Goal: Task Accomplishment & Management: Complete application form

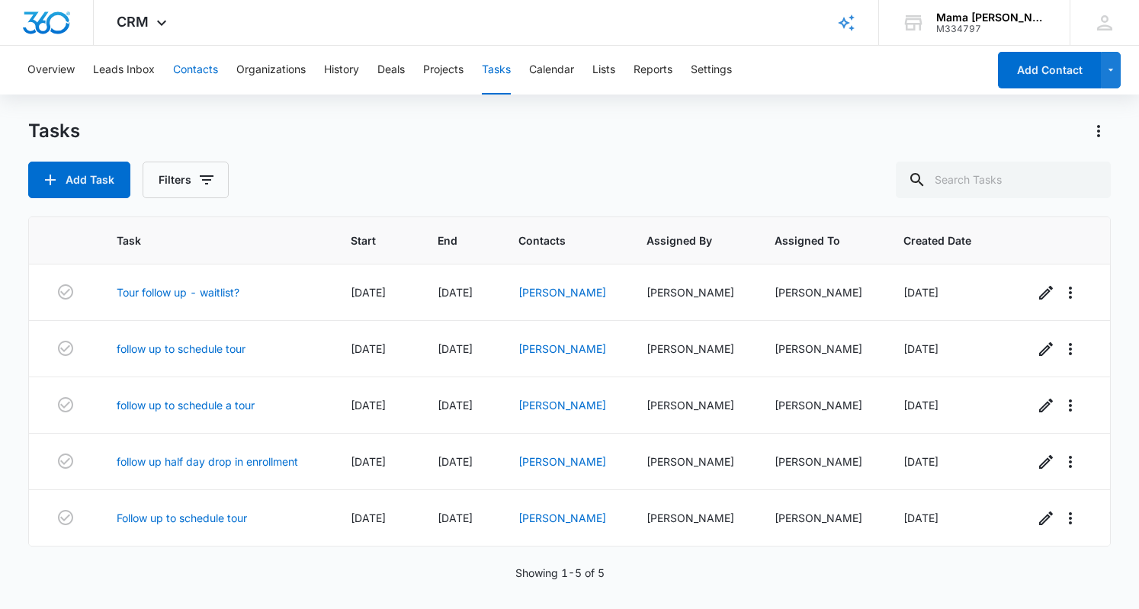
click at [195, 69] on button "Contacts" at bounding box center [195, 70] width 45 height 49
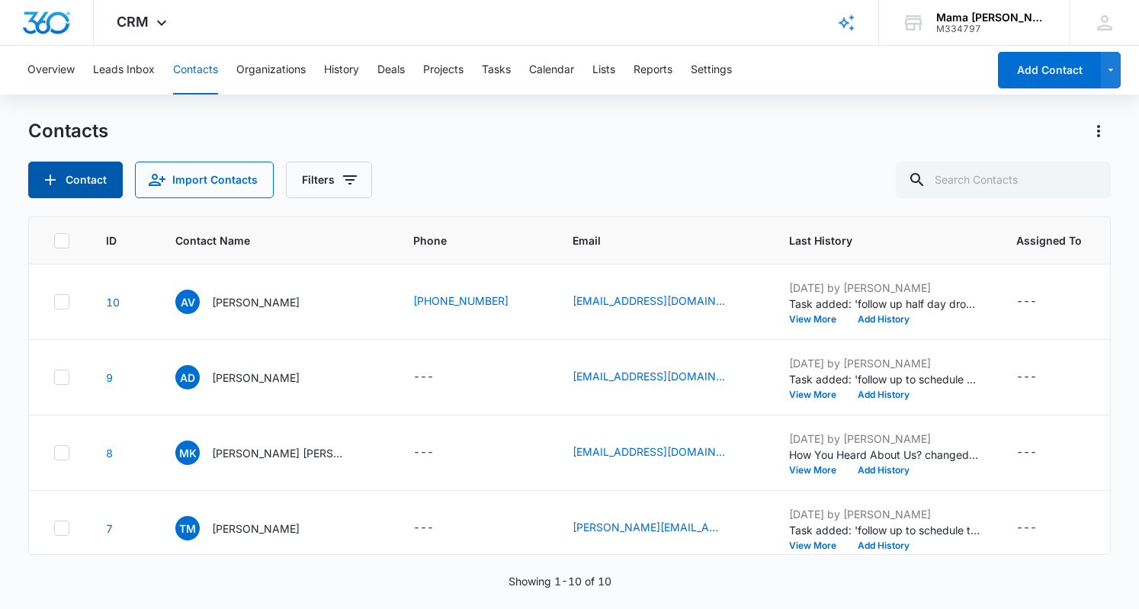
click at [99, 175] on button "Contact" at bounding box center [75, 180] width 95 height 37
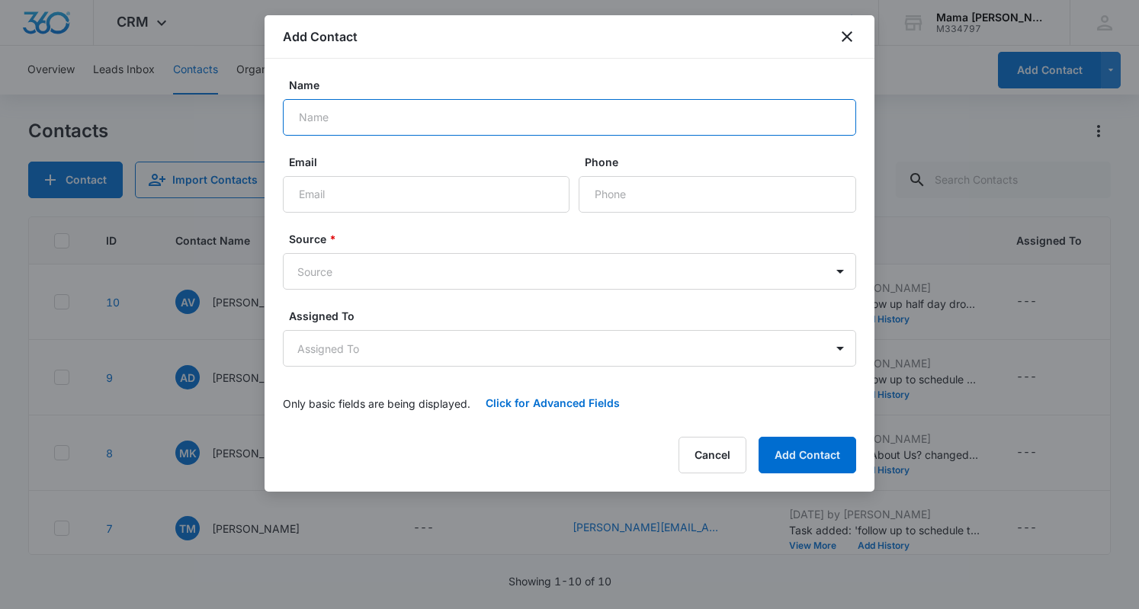
click at [438, 121] on input "Name" at bounding box center [569, 117] width 573 height 37
type input "Lauren"
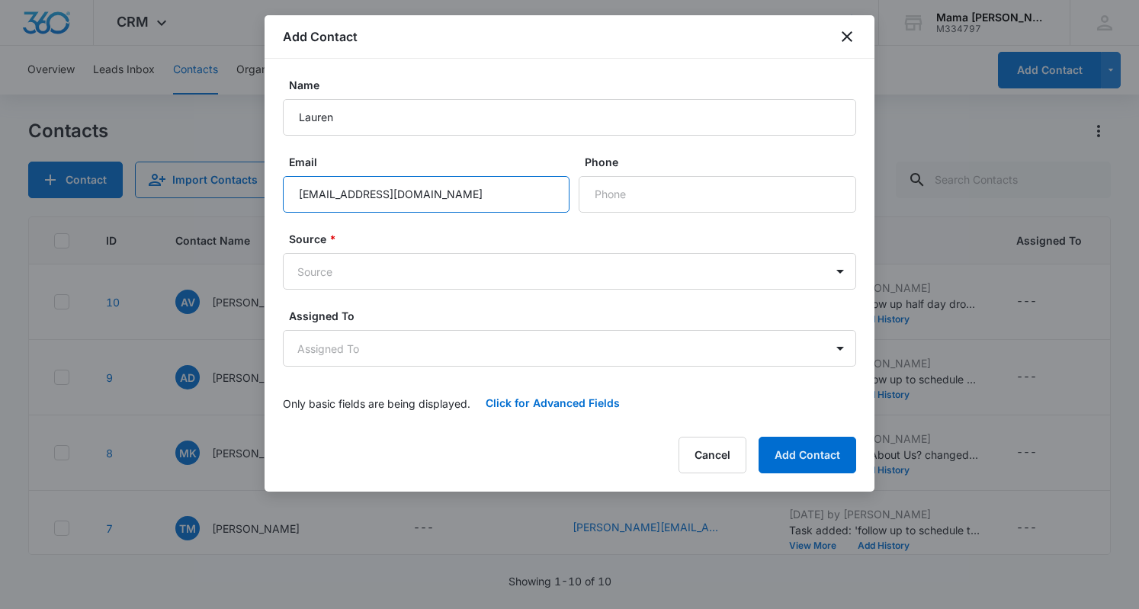
type input "[EMAIL_ADDRESS][DOMAIN_NAME]"
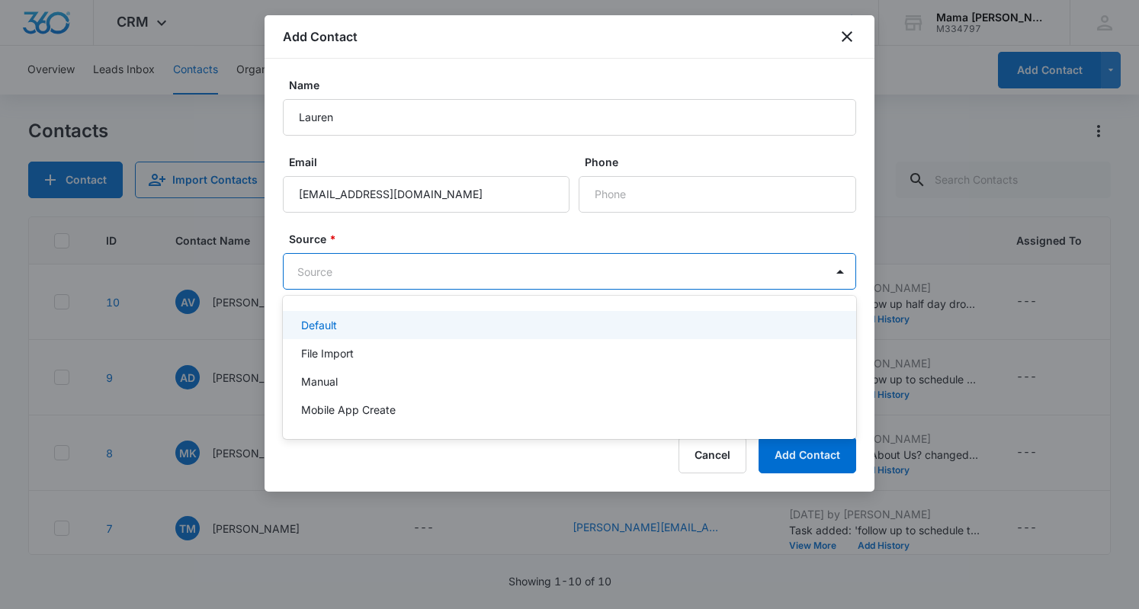
click at [380, 269] on body "CRM Apps Reputation Websites Forms CRM Email Social POS Content Ads Intelligenc…" at bounding box center [569, 304] width 1139 height 609
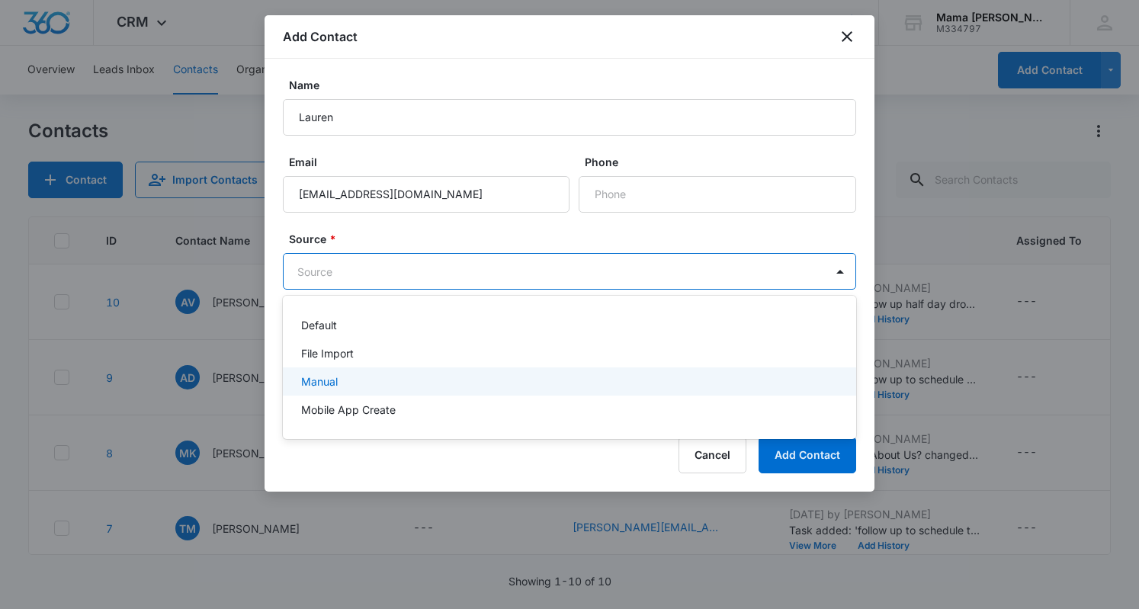
click at [355, 377] on div "Manual" at bounding box center [568, 382] width 534 height 16
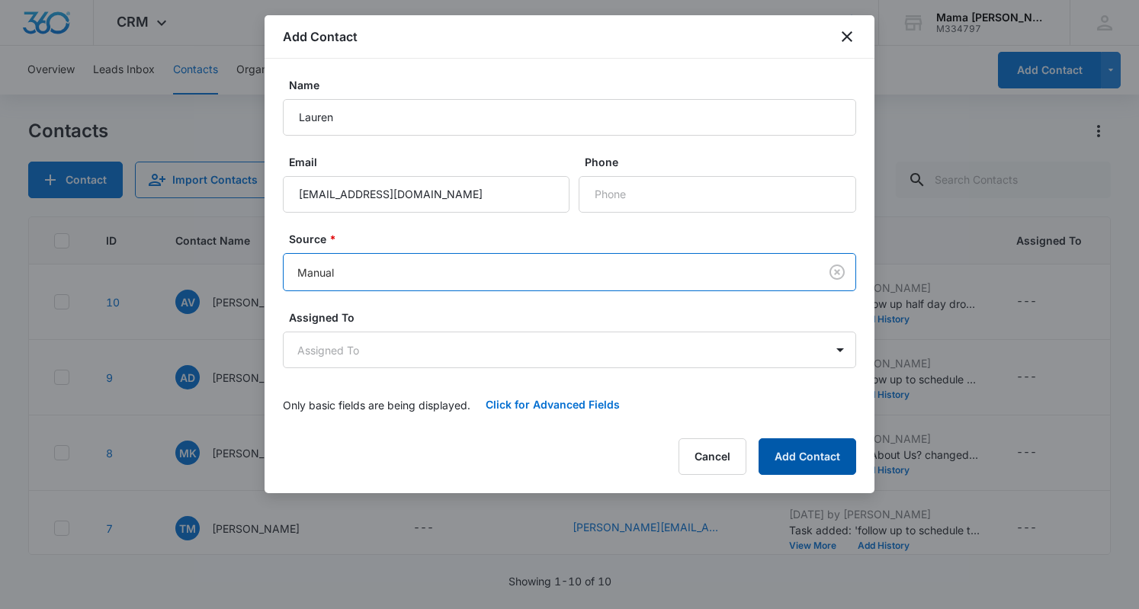
click at [823, 460] on button "Add Contact" at bounding box center [808, 456] width 98 height 37
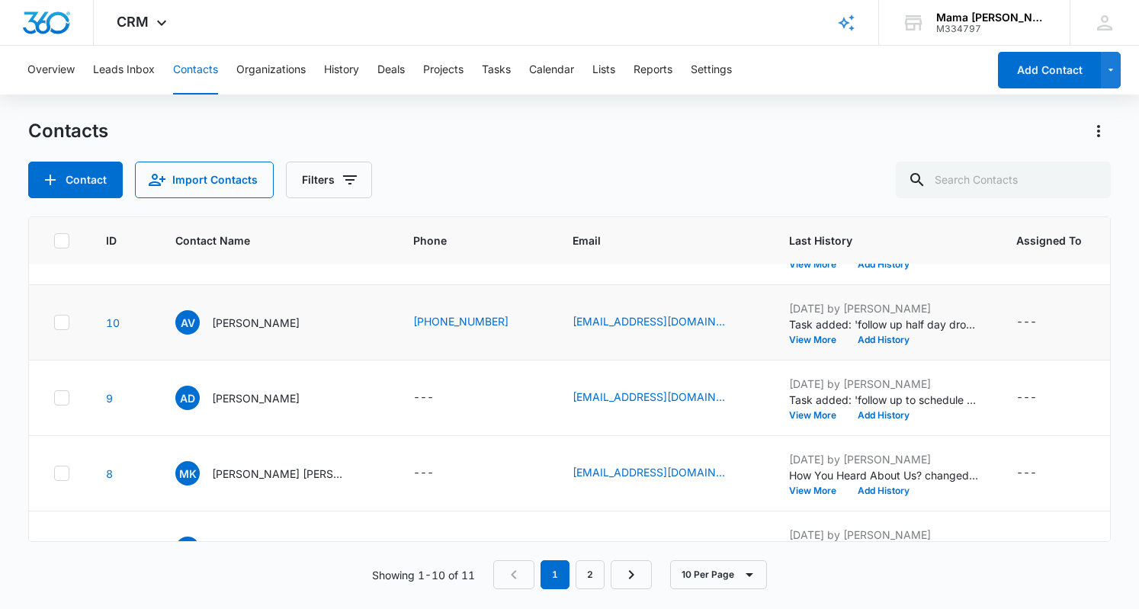
scroll to position [78, 0]
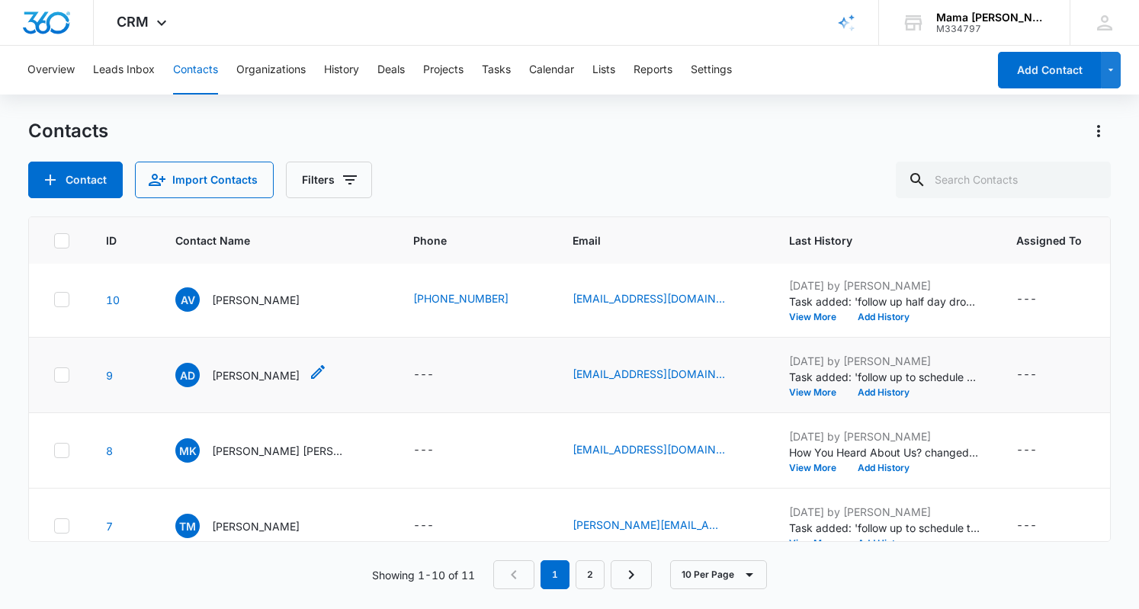
click at [236, 380] on p "[PERSON_NAME]" at bounding box center [256, 375] width 88 height 16
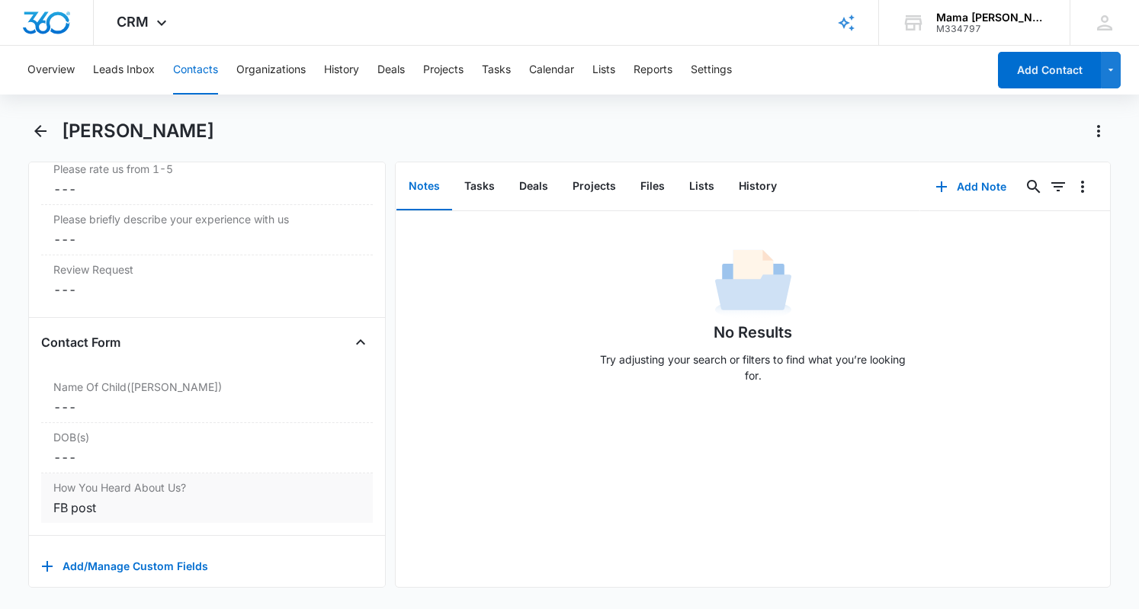
click at [72, 499] on div "FB post" at bounding box center [206, 508] width 307 height 18
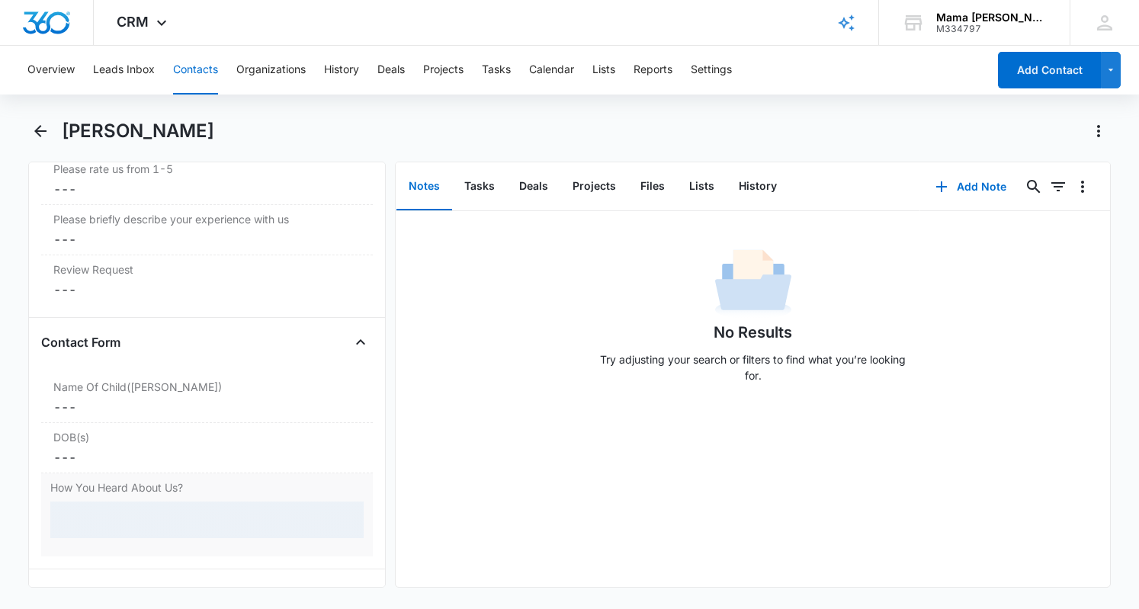
scroll to position [1759, 0]
click at [85, 502] on input "FB post" at bounding box center [206, 520] width 313 height 37
click at [76, 502] on input "FB post" at bounding box center [206, 520] width 313 height 37
type input "IG post"
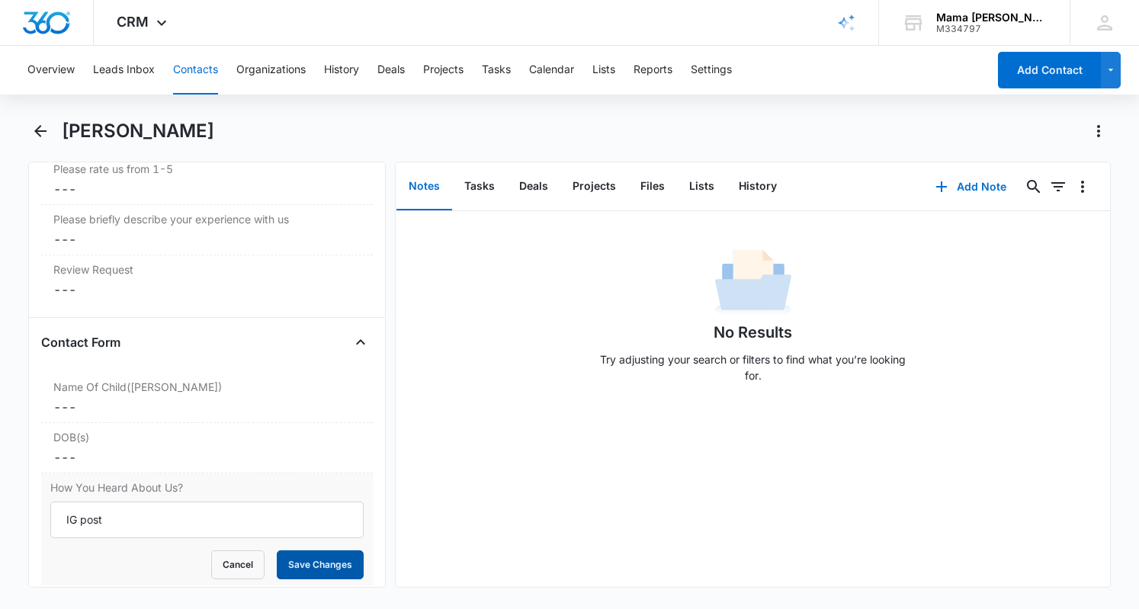
click at [291, 550] on button "Save Changes" at bounding box center [320, 564] width 87 height 29
click at [40, 133] on icon "Back" at bounding box center [40, 131] width 18 height 18
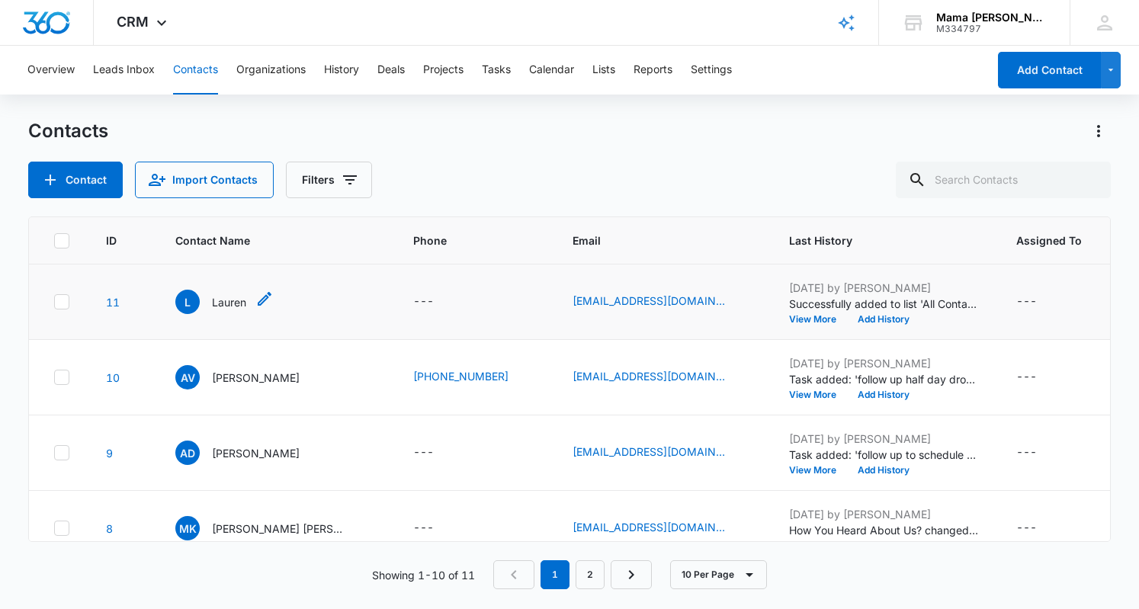
click at [244, 298] on p "Lauren" at bounding box center [229, 302] width 34 height 16
click at [226, 301] on p "Lauren" at bounding box center [229, 302] width 34 height 16
click at [232, 306] on p "Lauren" at bounding box center [229, 302] width 34 height 16
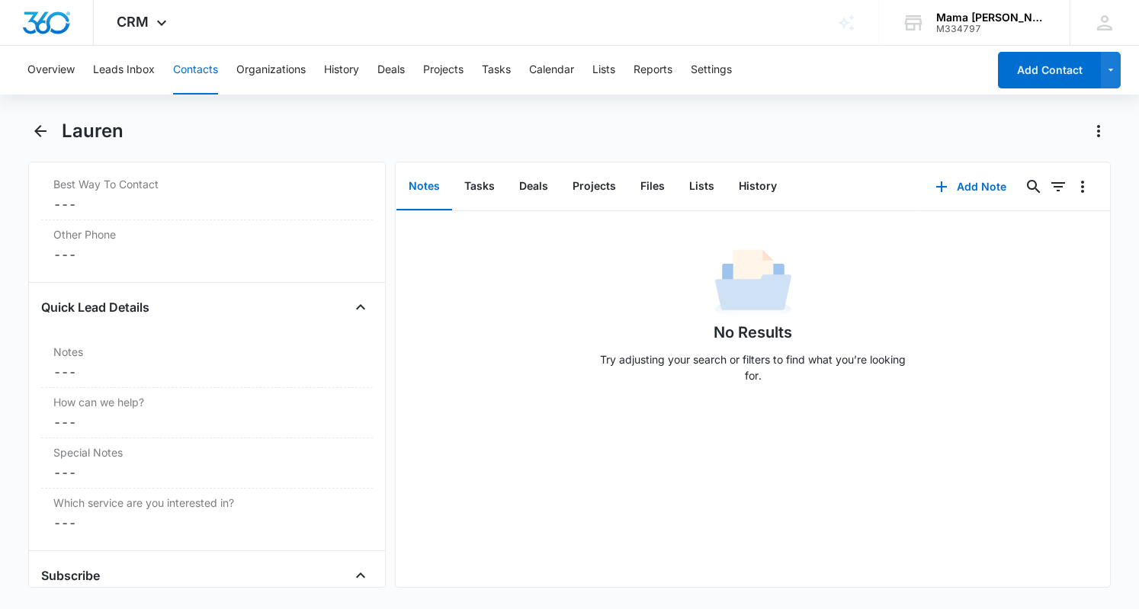
scroll to position [1175, 0]
click at [184, 343] on label "Notes" at bounding box center [206, 349] width 307 height 16
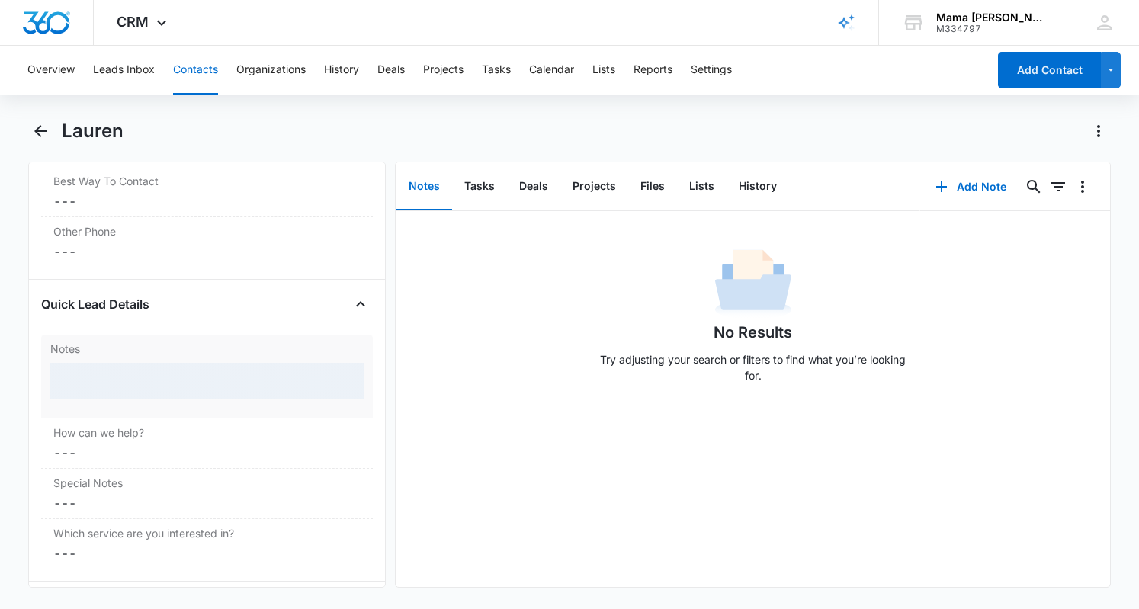
click at [184, 378] on div at bounding box center [206, 381] width 313 height 37
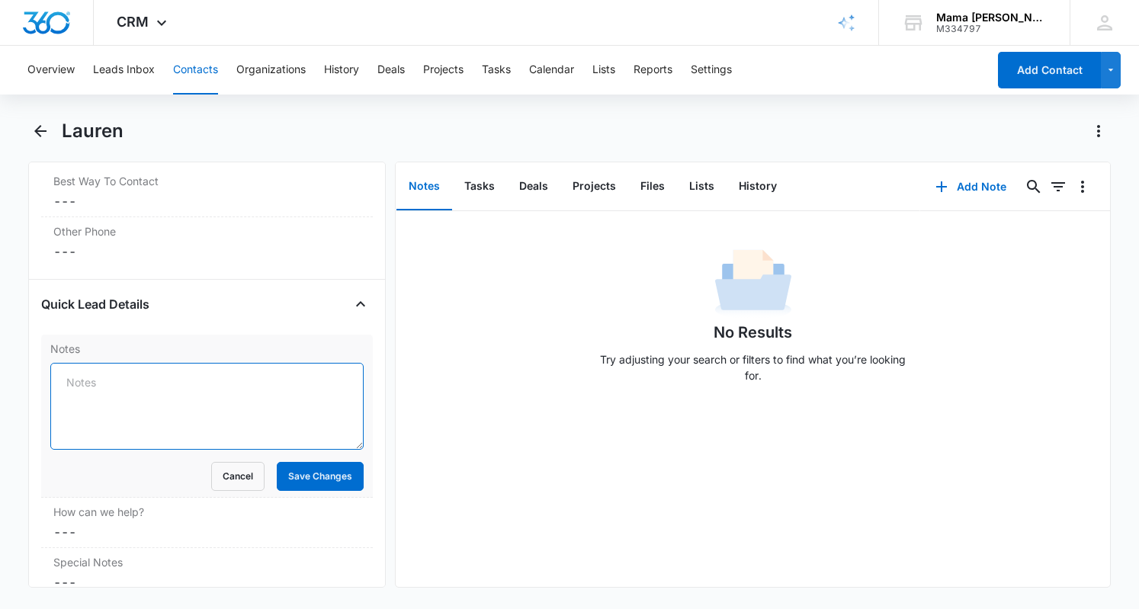
click at [267, 387] on textarea "Notes" at bounding box center [206, 406] width 313 height 87
type textarea "interested in drop in care"
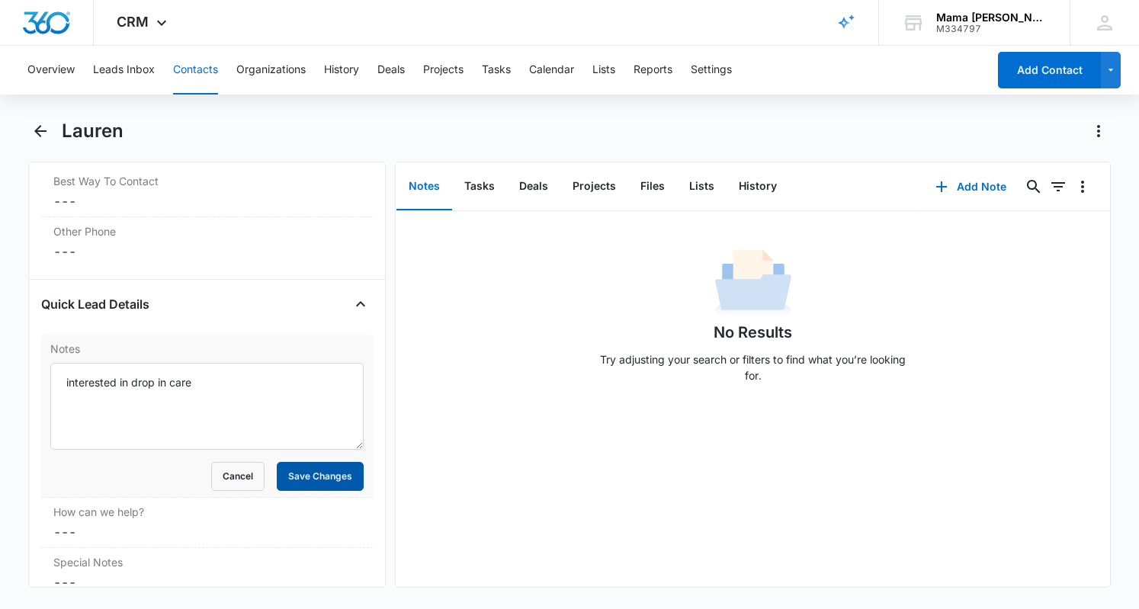
click at [325, 462] on button "Save Changes" at bounding box center [320, 476] width 87 height 29
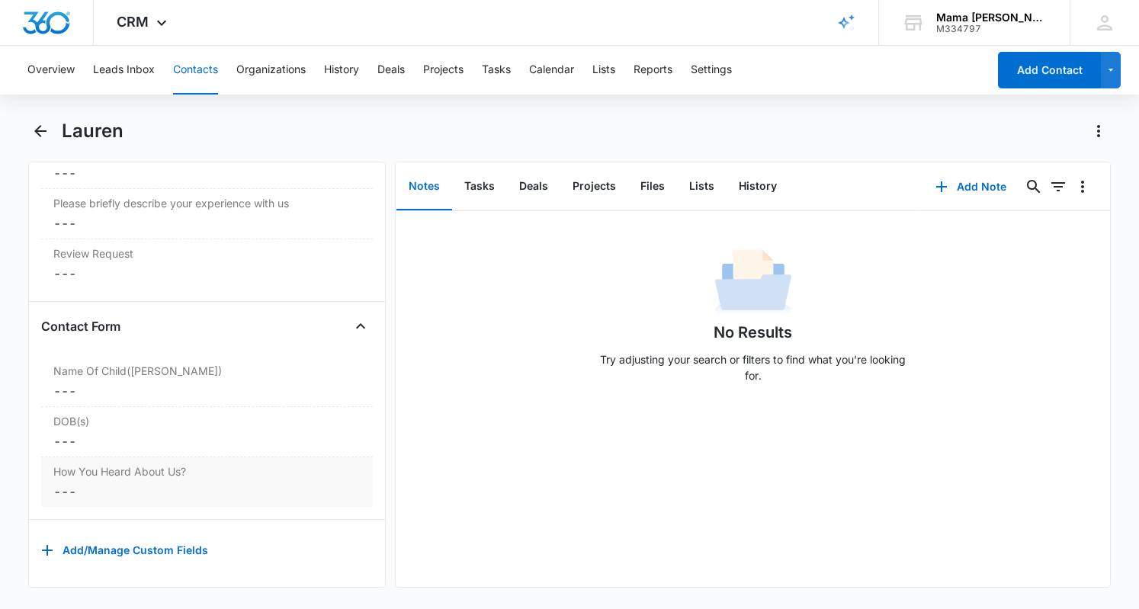
click at [220, 483] on dd "Cancel Save Changes ---" at bounding box center [206, 492] width 307 height 18
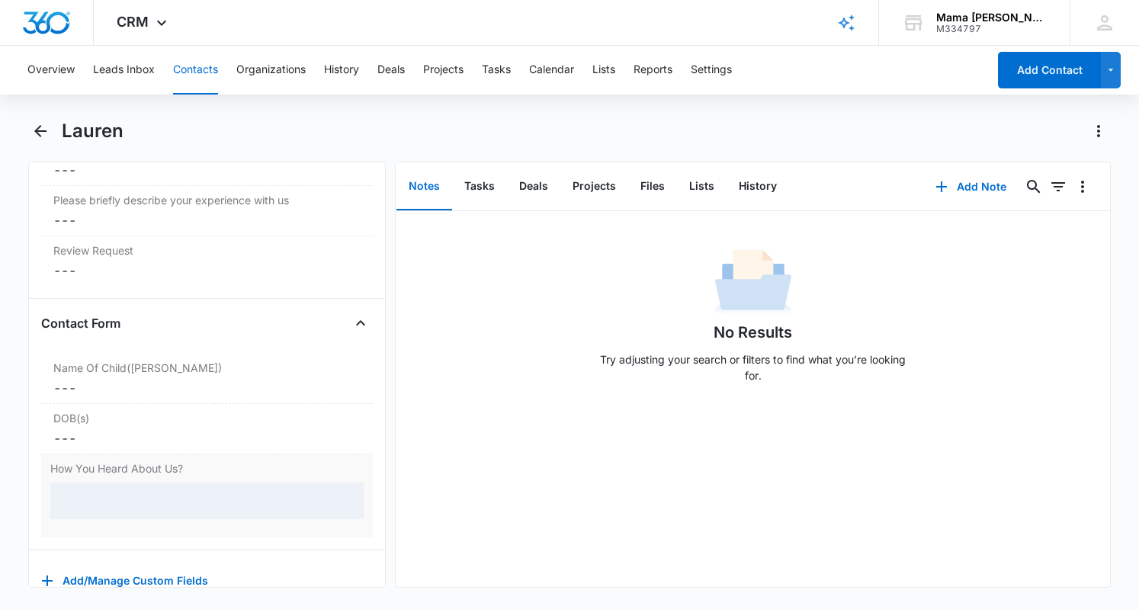
click at [184, 502] on div at bounding box center [206, 501] width 313 height 37
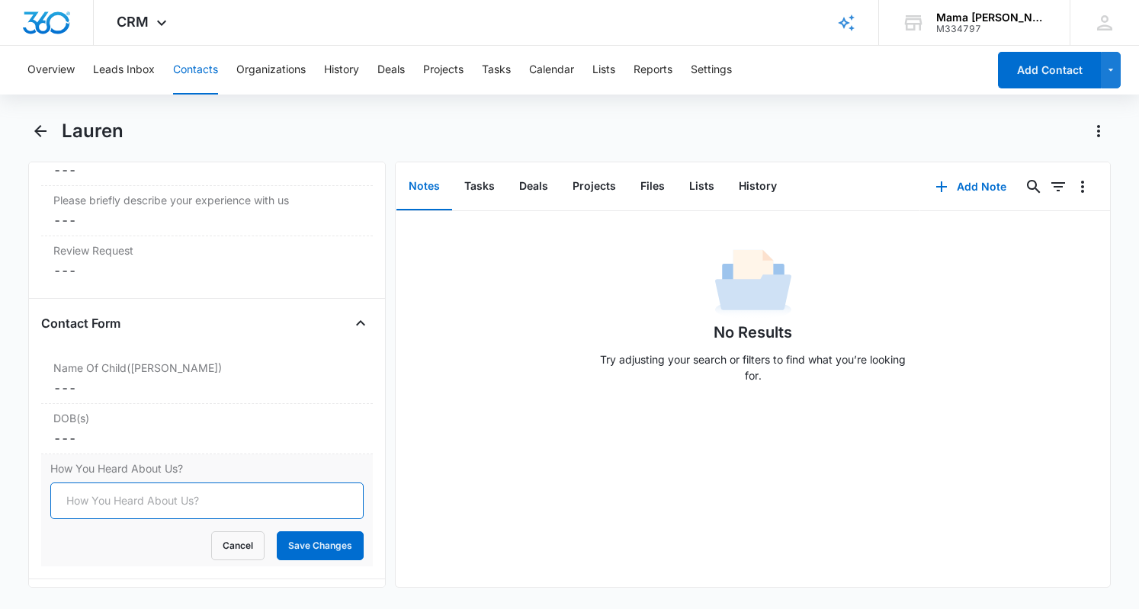
click at [224, 483] on input "How You Heard About Us?" at bounding box center [206, 501] width 313 height 37
type input "IG post"
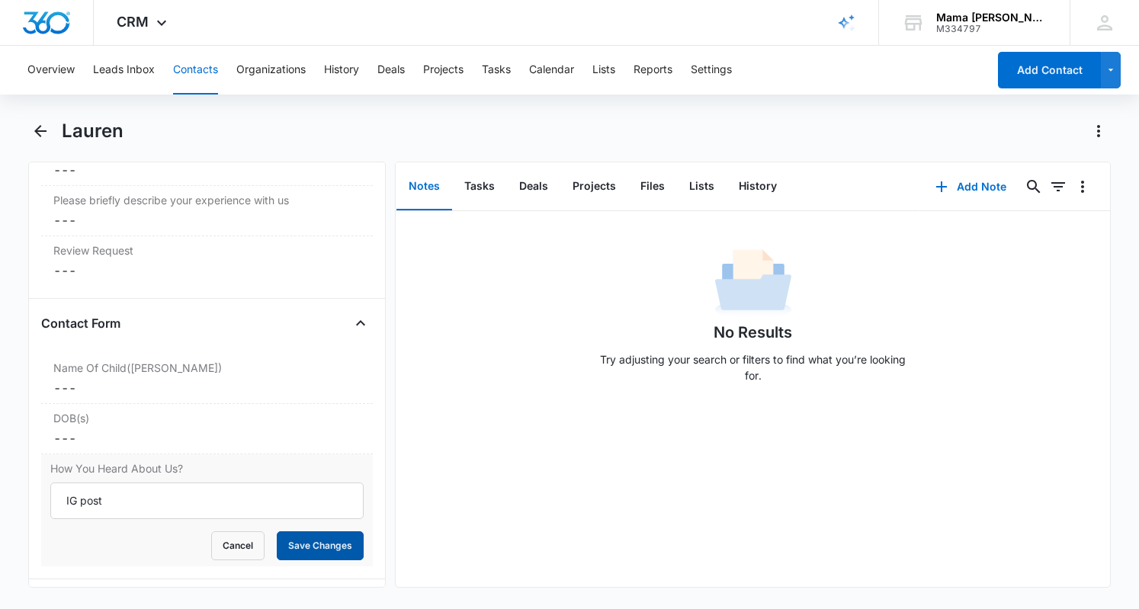
click at [297, 539] on button "Save Changes" at bounding box center [320, 545] width 87 height 29
click at [473, 184] on button "Tasks" at bounding box center [479, 186] width 55 height 47
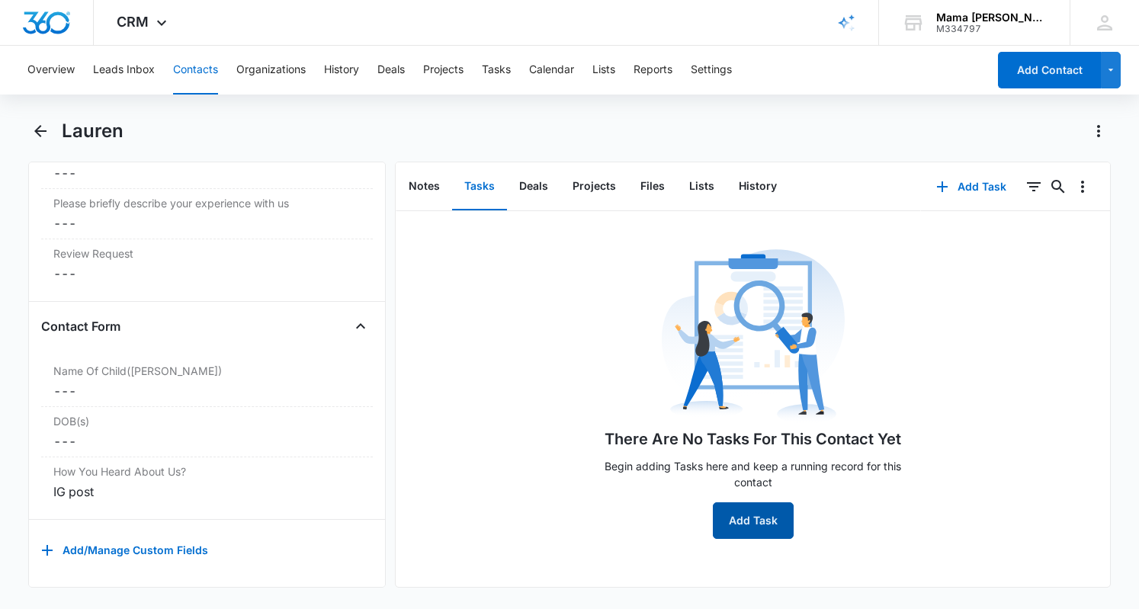
click at [754, 525] on button "Add Task" at bounding box center [753, 520] width 81 height 37
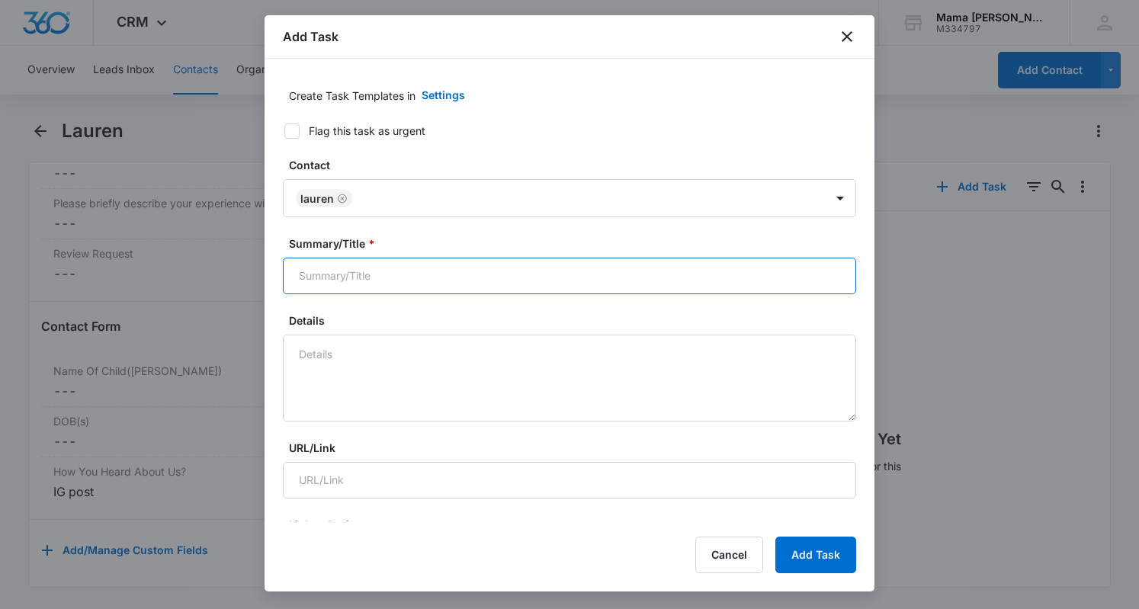
drag, startPoint x: 383, startPoint y: 289, endPoint x: 366, endPoint y: 287, distance: 17.7
click at [366, 287] on input "Summary/Title *" at bounding box center [569, 276] width 573 height 37
type input "g"
type input "follow up to schedule a tour"
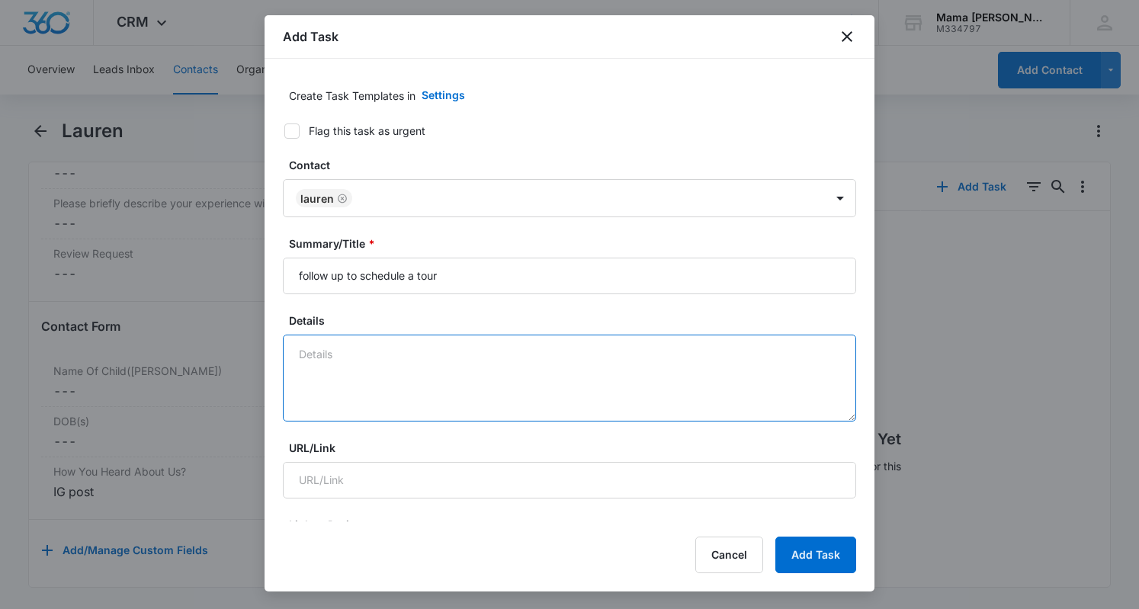
click at [323, 398] on textarea "Details" at bounding box center [569, 378] width 573 height 87
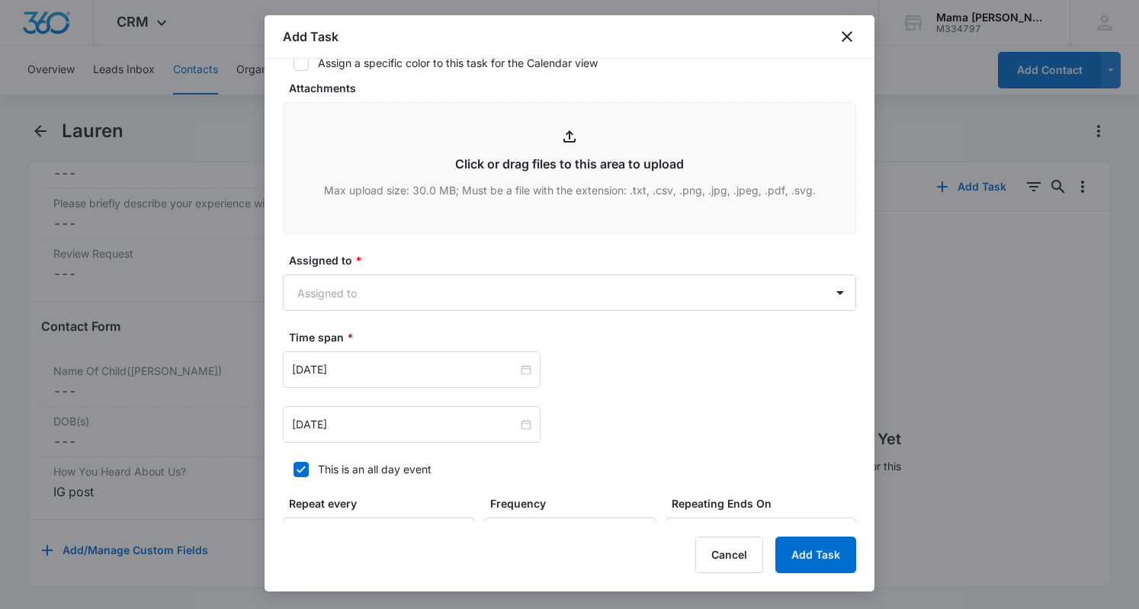
scroll to position [662, 0]
type textarea "IG post, interested in drop in care"
click at [367, 279] on body "CRM Apps Reputation Websites Forms CRM Email Social POS Content Ads Intelligenc…" at bounding box center [569, 304] width 1139 height 609
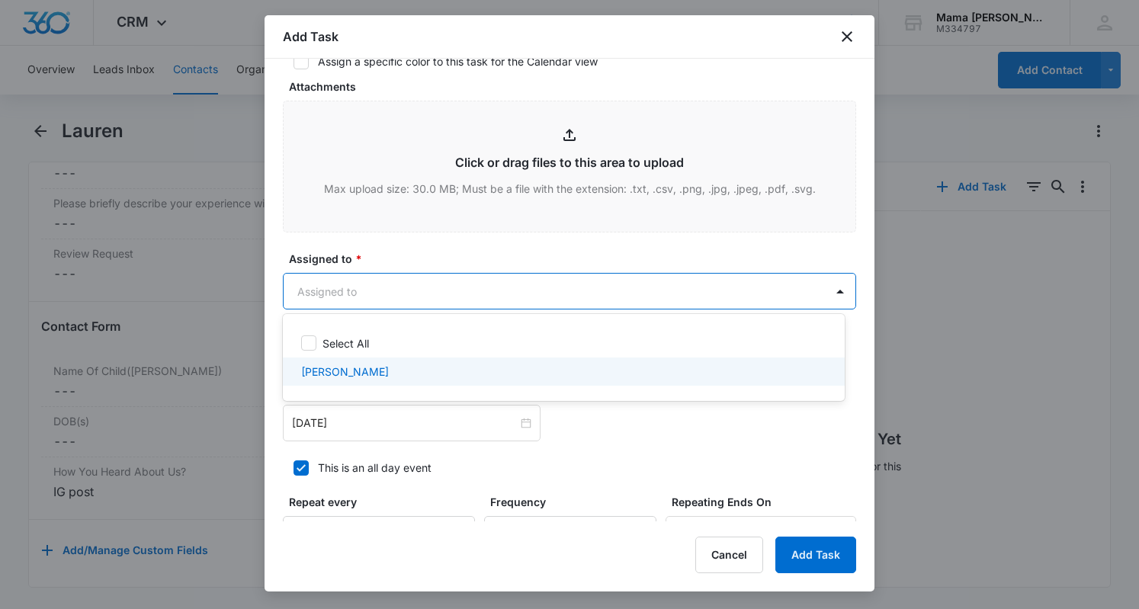
click at [352, 367] on p "[PERSON_NAME]" at bounding box center [345, 372] width 88 height 16
checkbox input "true"
click at [575, 446] on div at bounding box center [569, 304] width 1139 height 609
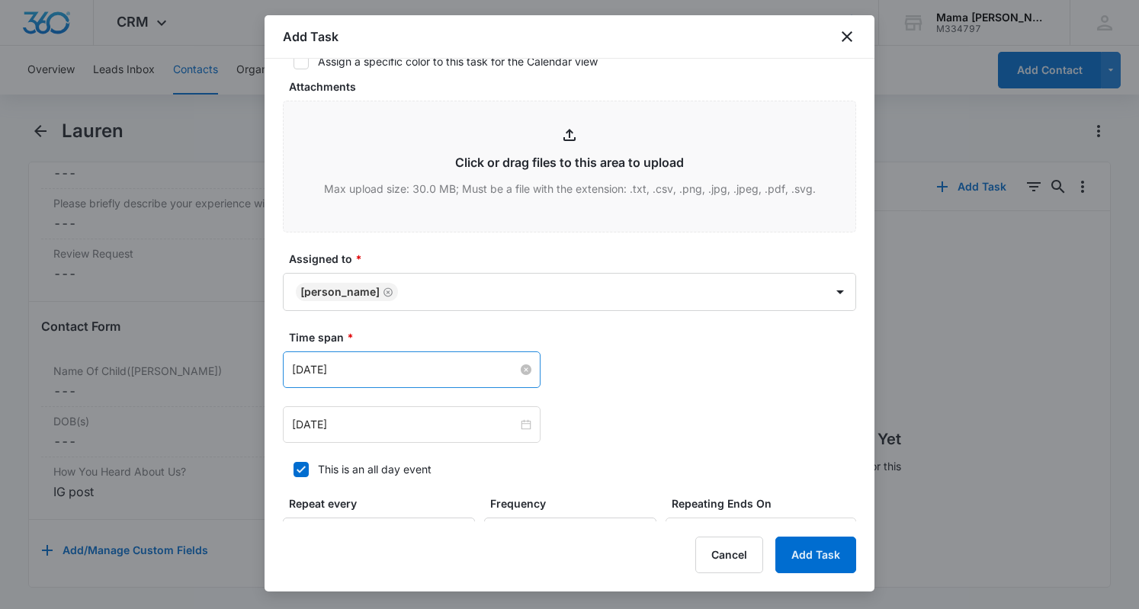
click at [419, 361] on input "Aug 14, 2025" at bounding box center [405, 369] width 226 height 17
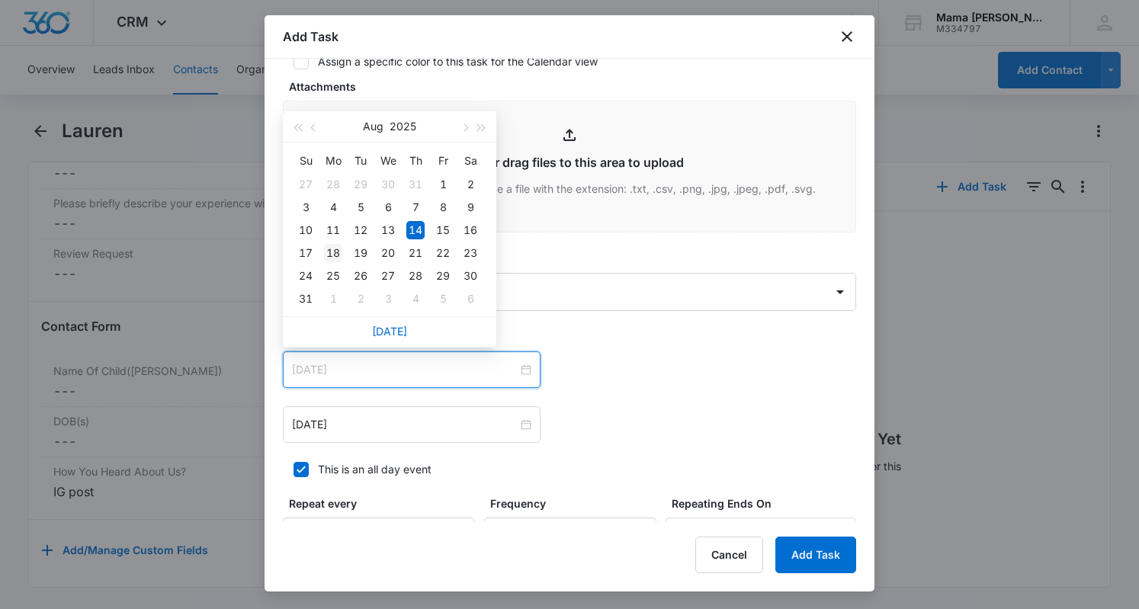
type input "Aug 18, 2025"
click at [340, 258] on div "18" at bounding box center [333, 253] width 18 height 18
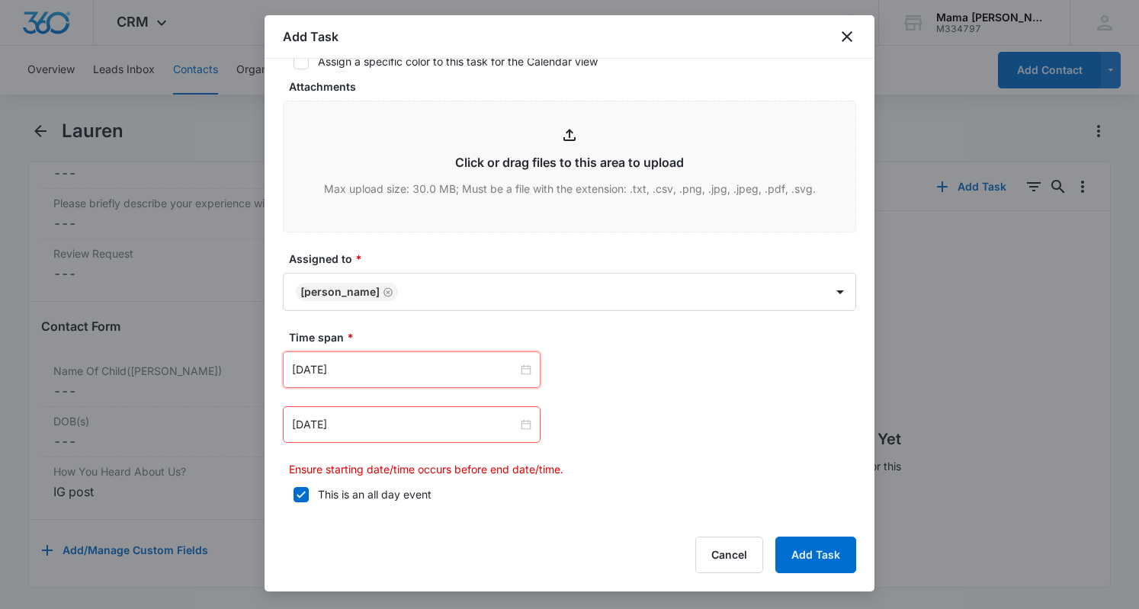
click at [342, 437] on div "Aug 14, 2025" at bounding box center [412, 424] width 258 height 37
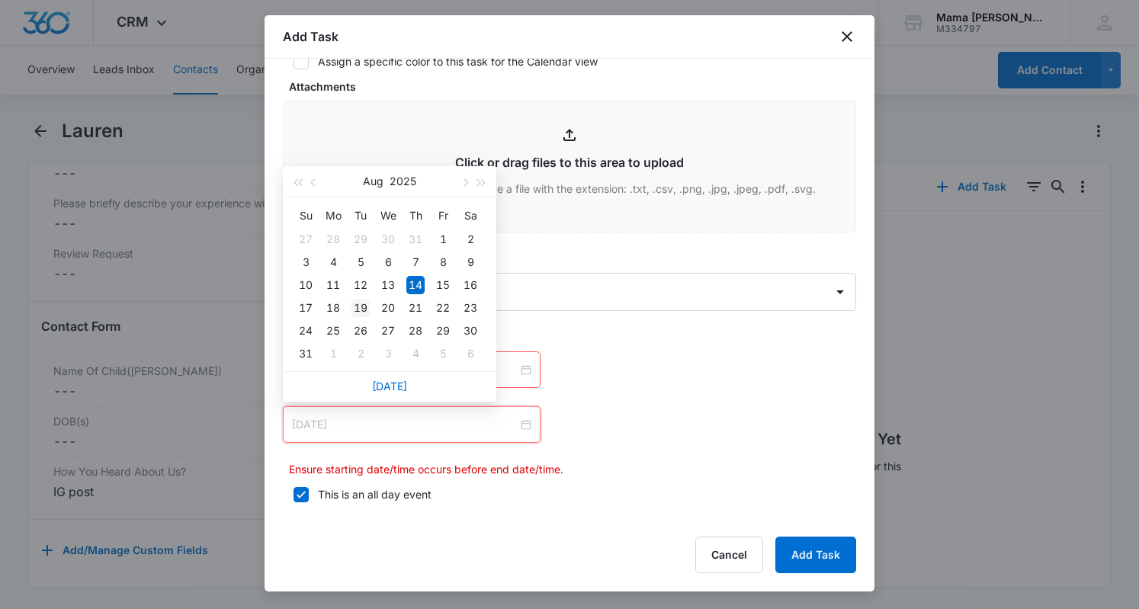
type input "Aug 19, 2025"
click at [366, 308] on div "19" at bounding box center [360, 308] width 18 height 18
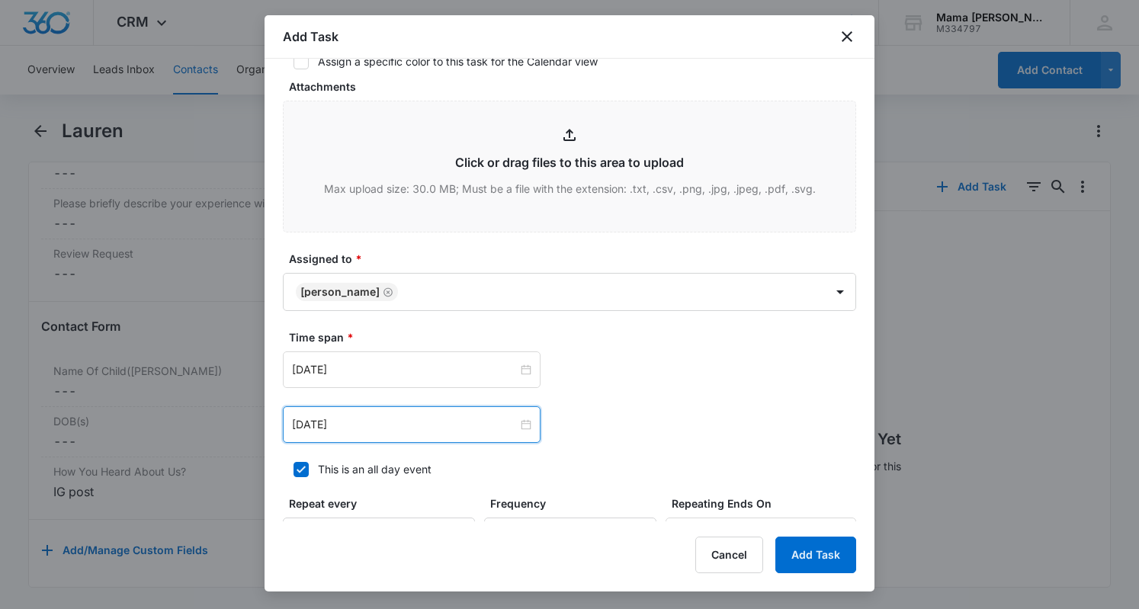
click at [555, 374] on div "Aug 18, 2025 Aug 2025 Su Mo Tu We Th Fr Sa 27 28 29 30 31 1 2 3 4 5 6 7 8 9 10 …" at bounding box center [426, 369] width 287 height 37
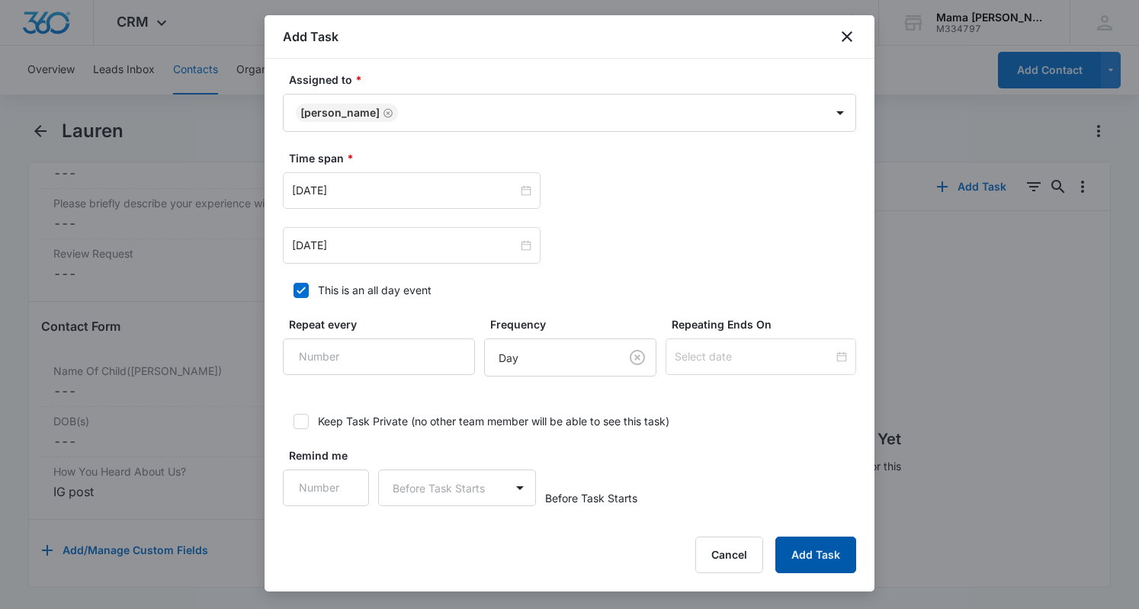
click at [832, 563] on button "Add Task" at bounding box center [815, 555] width 81 height 37
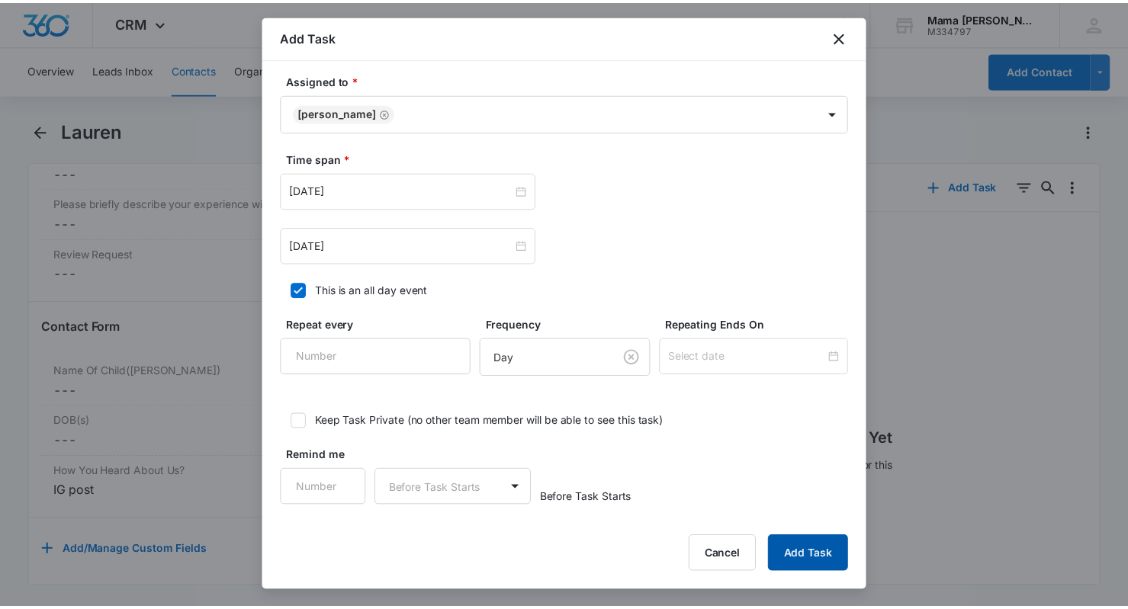
scroll to position [0, 0]
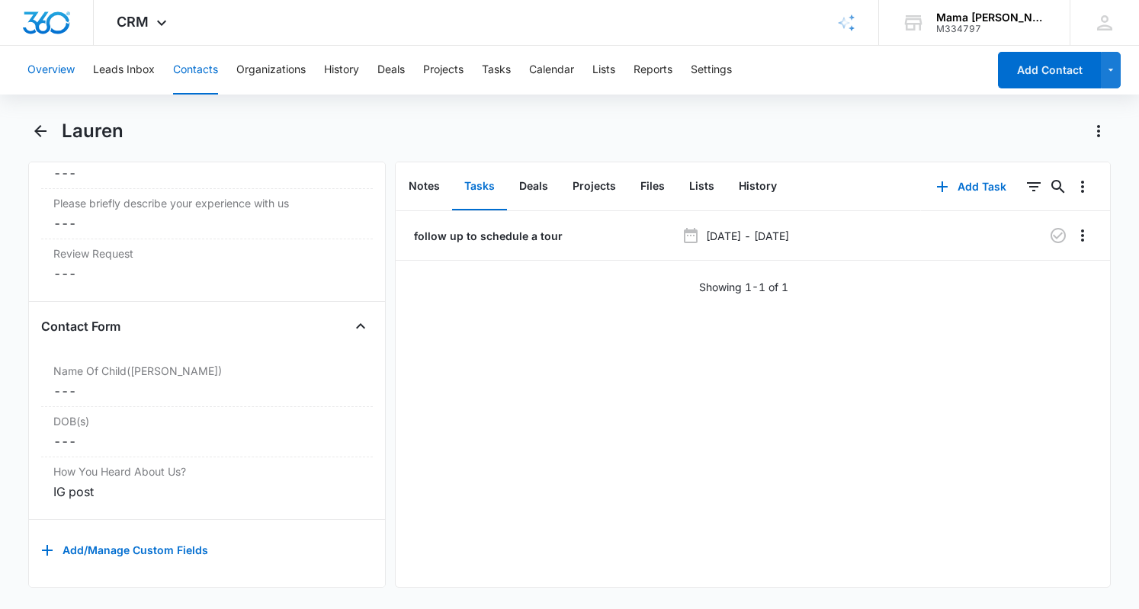
click at [46, 69] on button "Overview" at bounding box center [50, 70] width 47 height 49
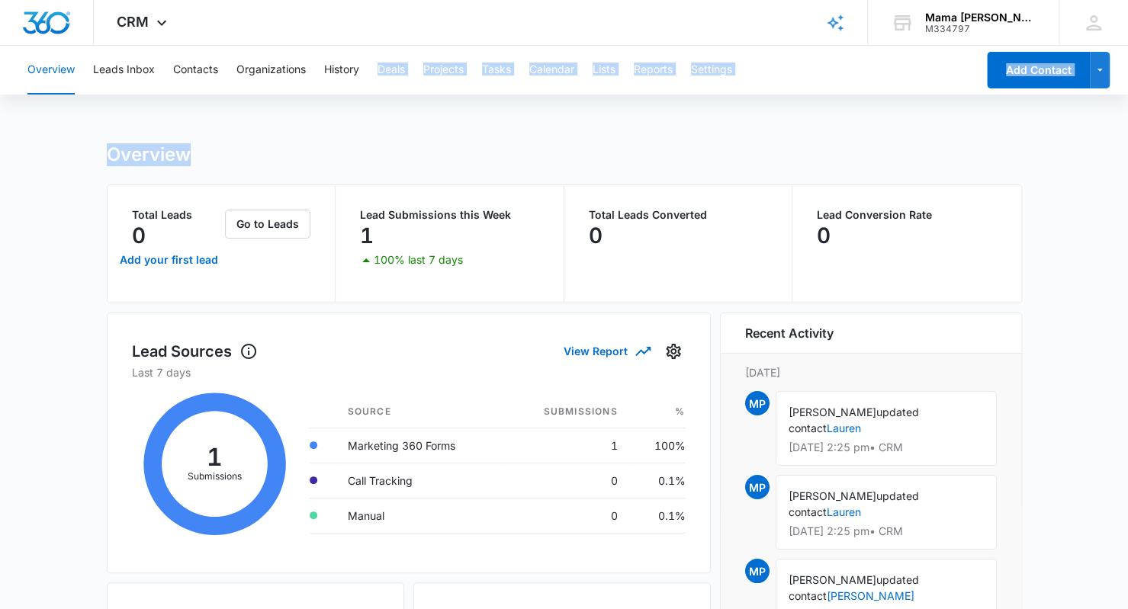
drag, startPoint x: 370, startPoint y: 137, endPoint x: 369, endPoint y: 59, distance: 77.8
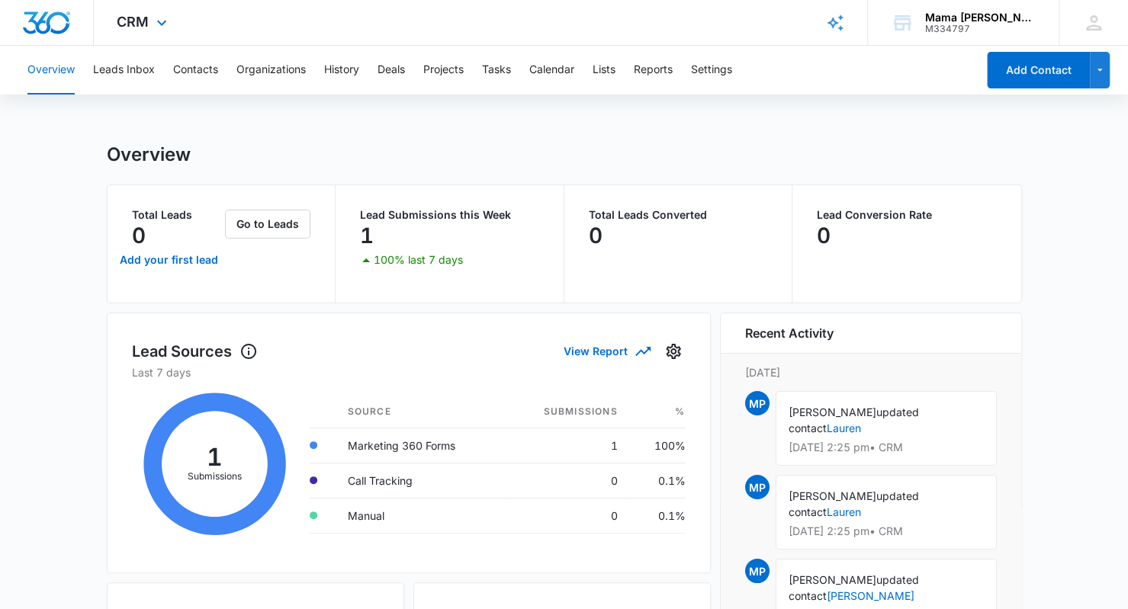
click at [358, 7] on div "CRM Apps Reputation Websites Forms CRM Email Social POS Content Ads Intelligenc…" at bounding box center [564, 23] width 1128 height 46
click at [160, 22] on icon at bounding box center [161, 27] width 18 height 18
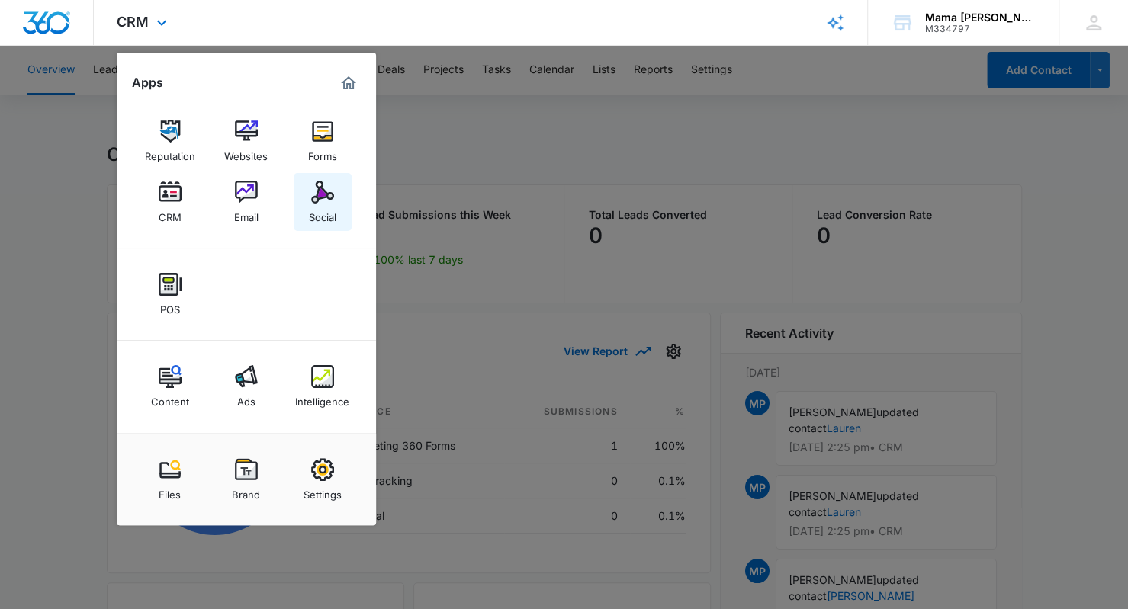
click at [316, 191] on img at bounding box center [322, 192] width 23 height 23
